Goal: Find specific page/section: Find specific page/section

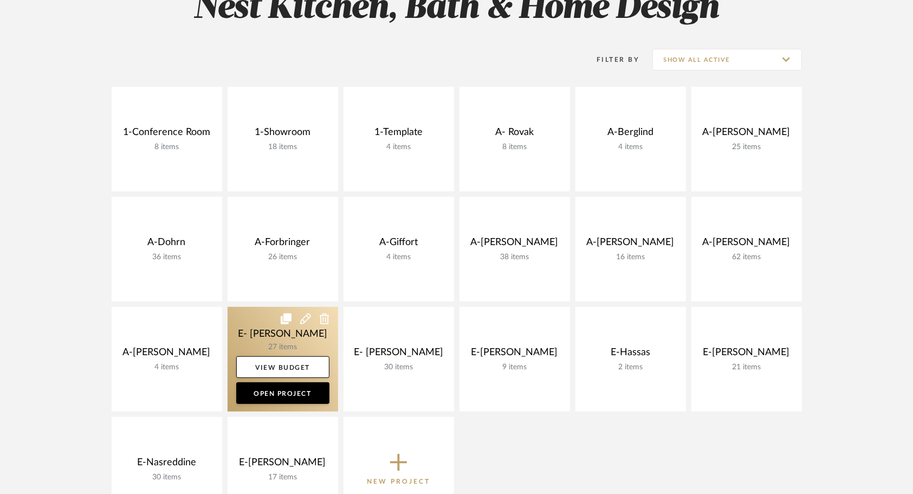
scroll to position [271, 0]
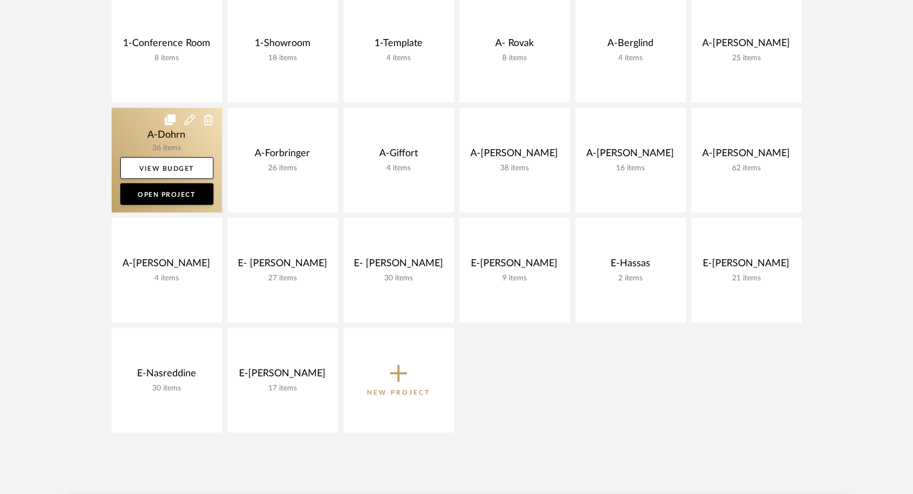
click at [150, 136] on link at bounding box center [167, 160] width 111 height 105
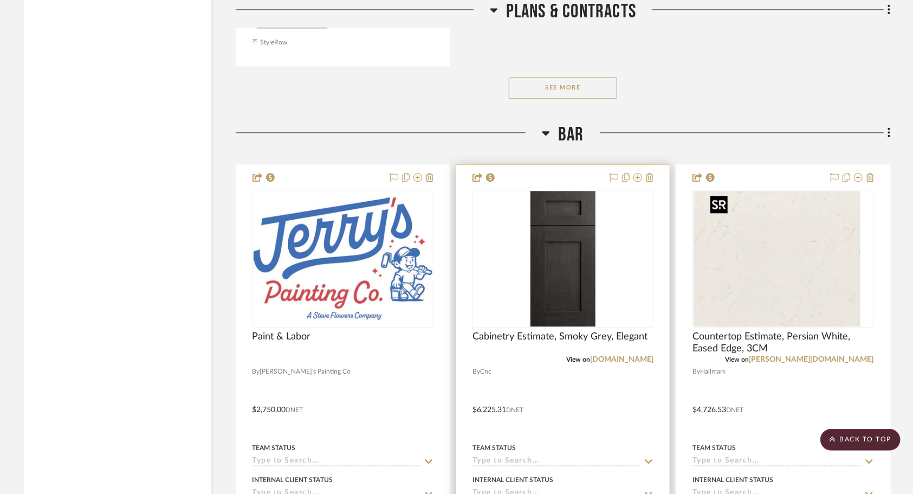
scroll to position [1679, 0]
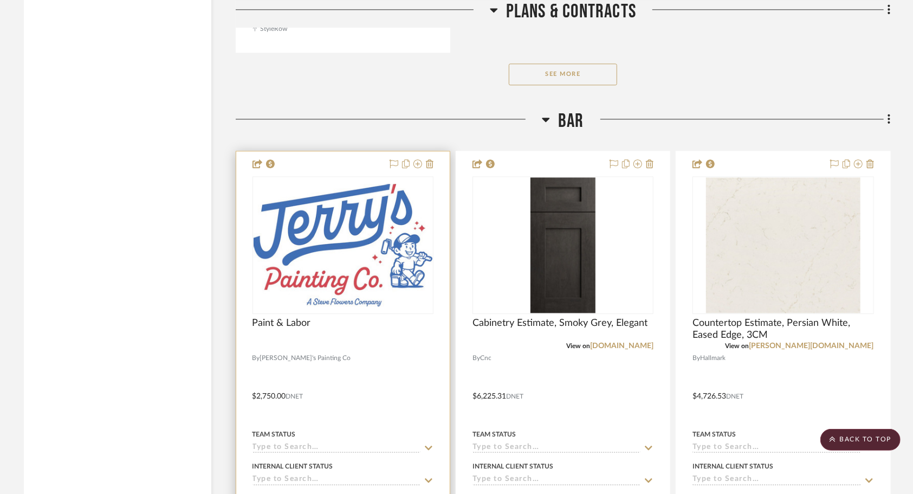
click at [366, 381] on div at bounding box center [342, 388] width 213 height 474
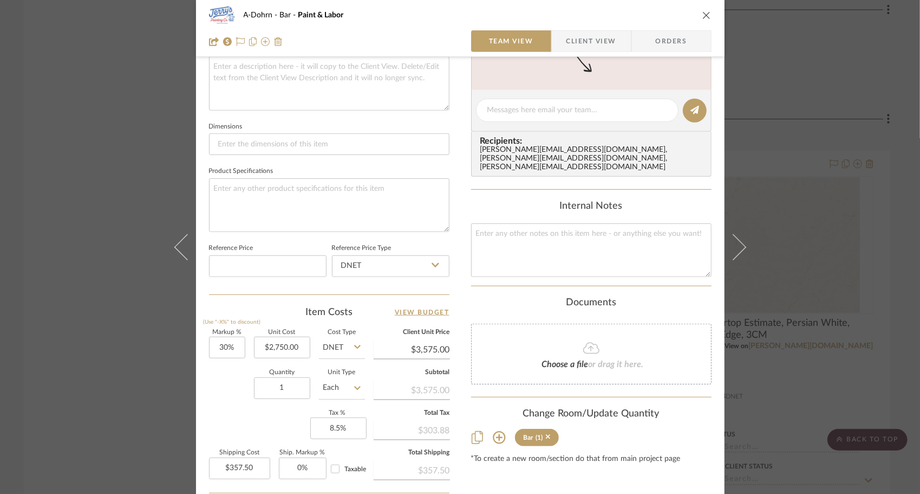
scroll to position [510, 0]
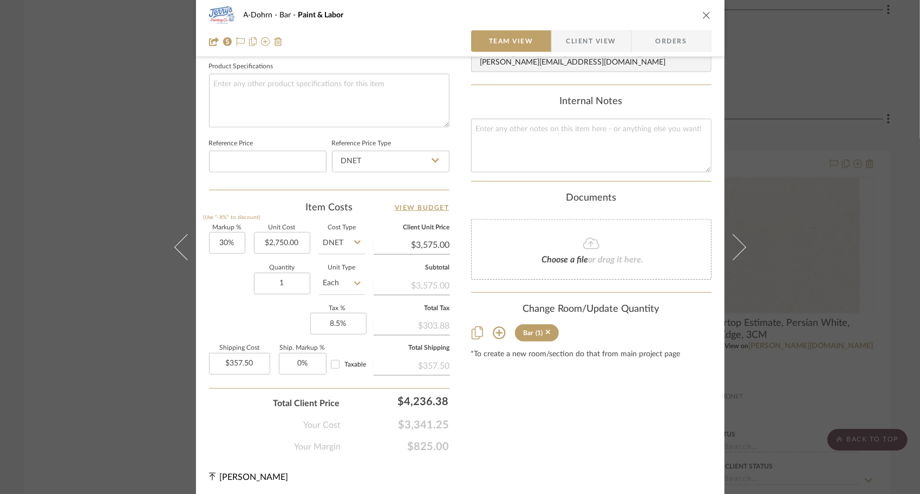
click at [523, 386] on div "Content here copies to Client View - confirm visibility there. Show in Client D…" at bounding box center [591, 8] width 241 height 890
drag, startPoint x: 704, startPoint y: 14, endPoint x: 620, endPoint y: 16, distance: 84.5
click at [620, 16] on div "A-Dohrn Bar Paint & Labor" at bounding box center [460, 15] width 503 height 22
click at [706, 16] on icon "close" at bounding box center [707, 15] width 9 height 9
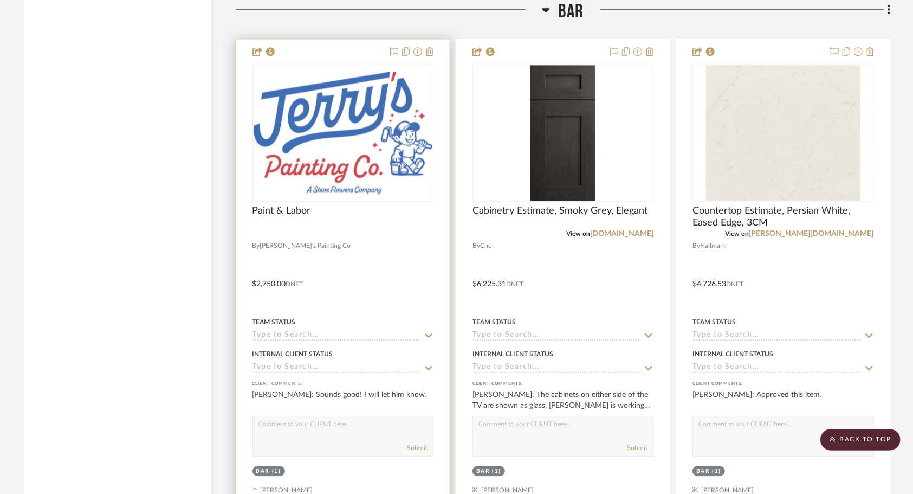
scroll to position [1896, 0]
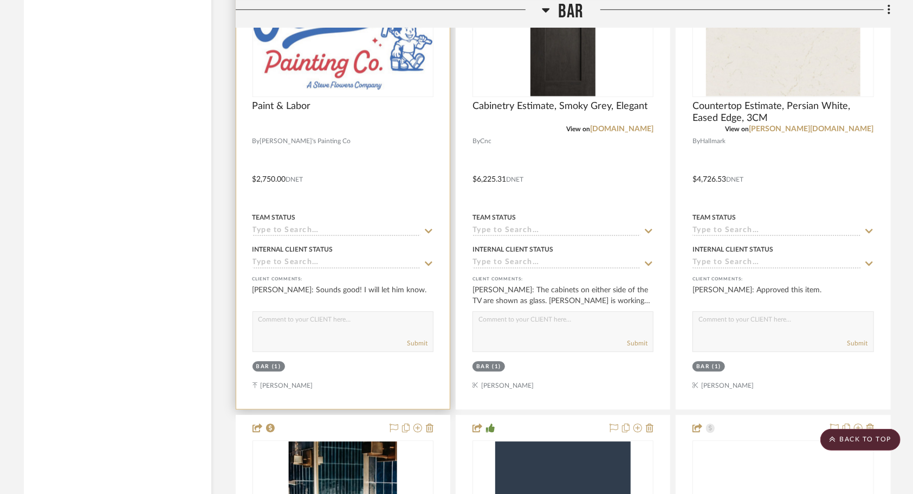
click at [390, 166] on div at bounding box center [342, 171] width 213 height 474
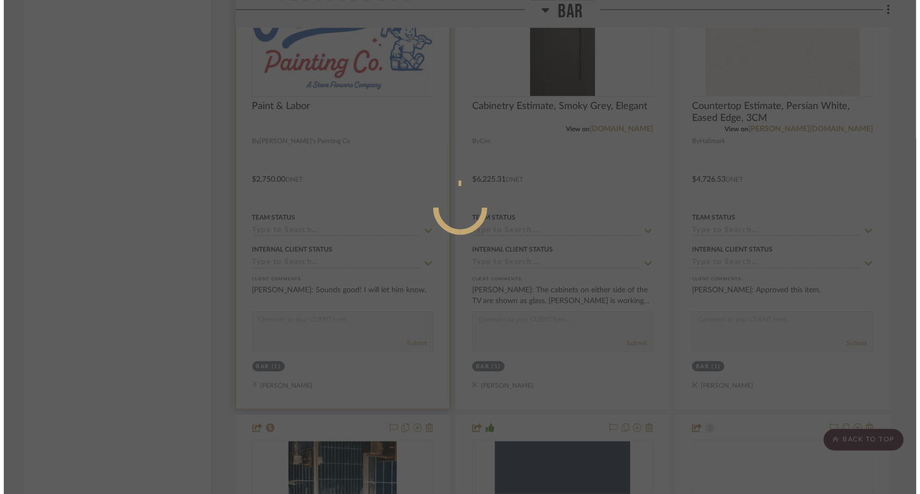
scroll to position [0, 0]
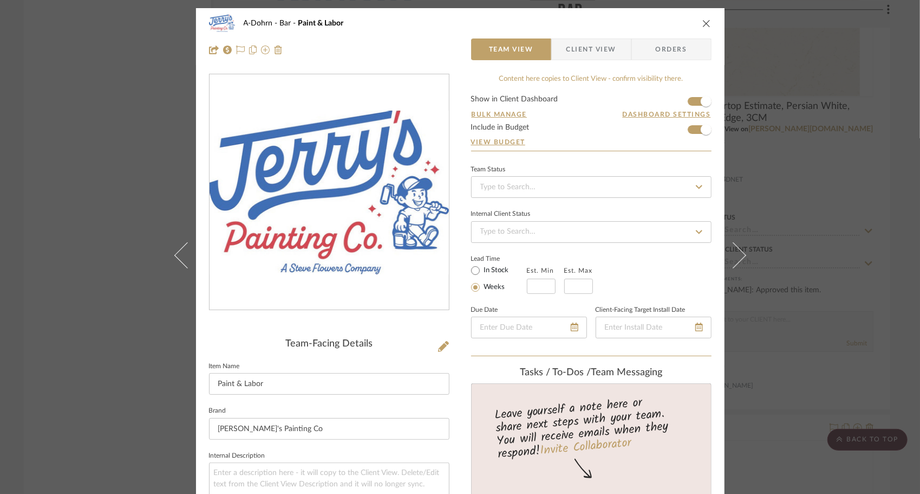
click at [399, 225] on img "0" at bounding box center [329, 193] width 239 height 164
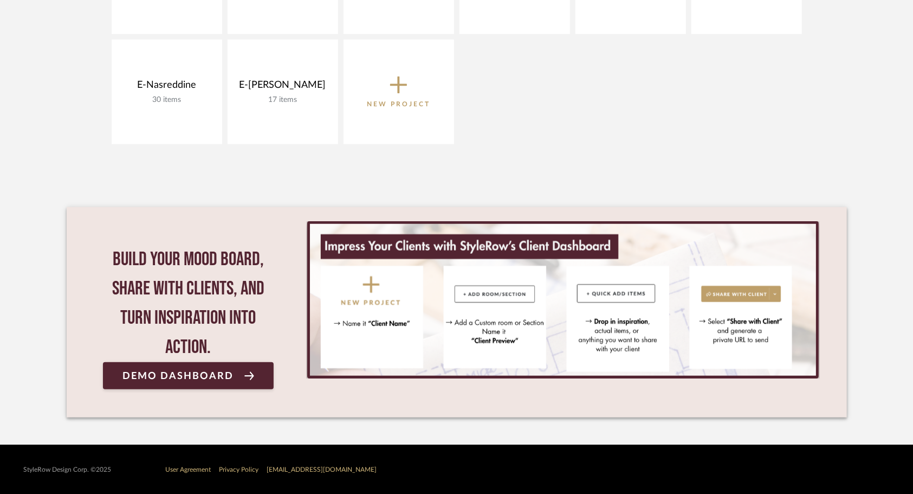
scroll to position [559, 0]
